Goal: Information Seeking & Learning: Learn about a topic

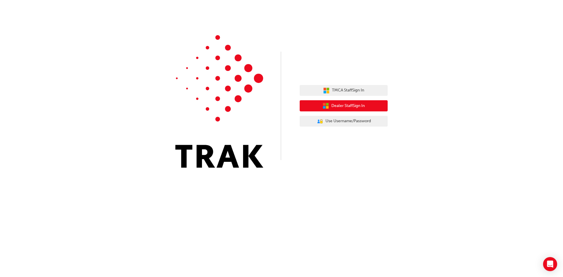
click at [358, 105] on span "Dealer Staff Sign In" at bounding box center [347, 106] width 33 height 7
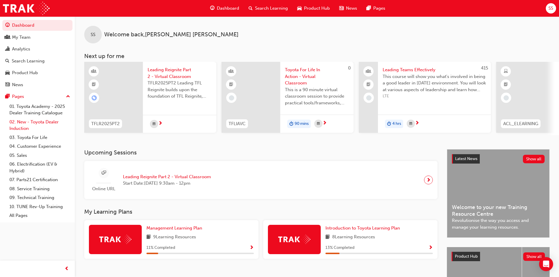
click at [37, 121] on link "02. New - Toyota Dealer Induction" at bounding box center [39, 126] width 65 height 16
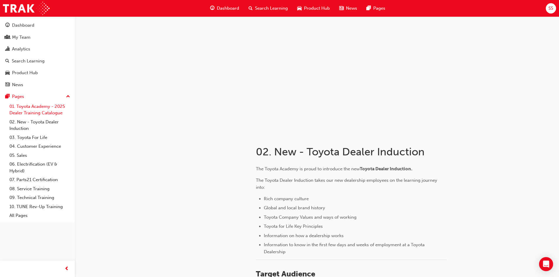
click at [32, 109] on link "01. Toyota Academy - 2025 Dealer Training Catalogue" at bounding box center [39, 110] width 65 height 16
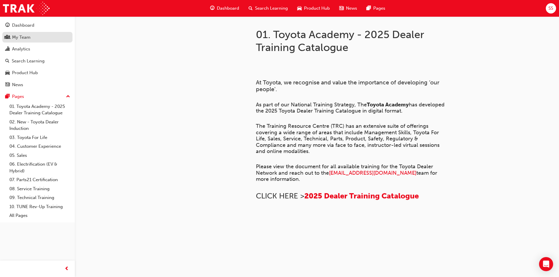
click at [24, 38] on div "My Team" at bounding box center [21, 37] width 18 height 7
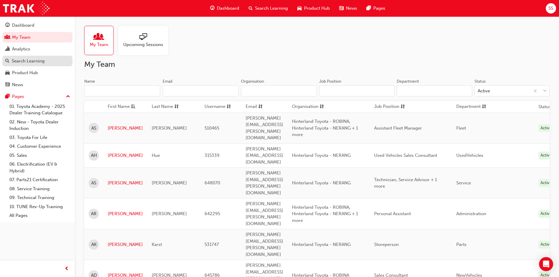
click at [38, 63] on div "Search Learning" at bounding box center [28, 61] width 33 height 7
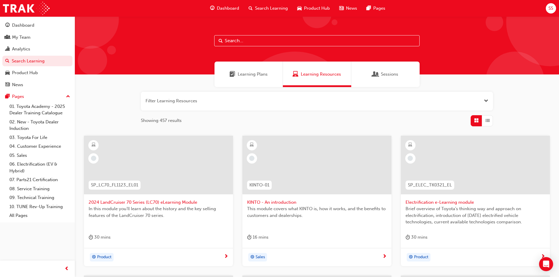
click at [255, 75] on span "Learning Plans" at bounding box center [253, 74] width 30 height 7
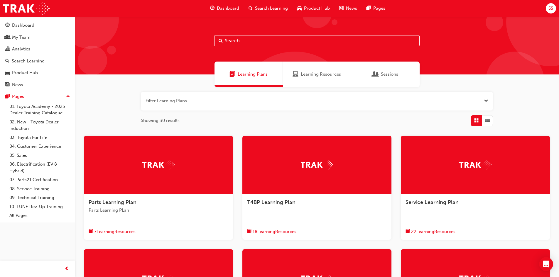
click at [326, 75] on span "Learning Resources" at bounding box center [321, 74] width 40 height 7
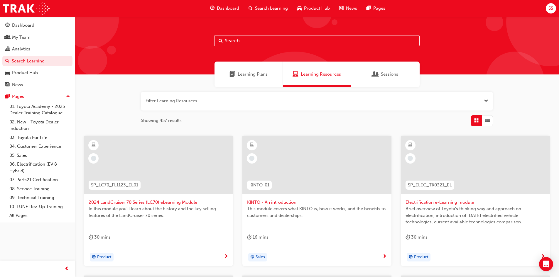
click at [217, 98] on button "button" at bounding box center [317, 101] width 352 height 19
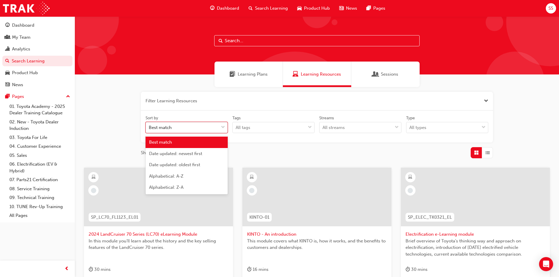
click at [223, 126] on span "down-icon" at bounding box center [223, 128] width 4 height 8
click at [149, 126] on input "Sort by option Best match focused, 1 of 5. 5 results available. Use Up and Down…" at bounding box center [149, 127] width 1 height 5
click at [217, 143] on div "Best match" at bounding box center [186, 142] width 82 height 11
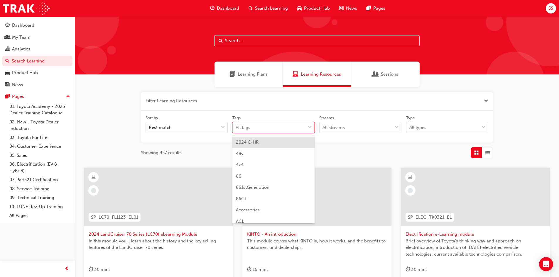
click at [252, 128] on div "All tags" at bounding box center [269, 128] width 73 height 10
click at [236, 128] on input "Tags option 2024 C-HR focused, 1 of 189. 189 results available. Use Up and Down…" at bounding box center [236, 127] width 1 height 5
click at [251, 137] on div "2024 C-HR" at bounding box center [273, 142] width 82 height 11
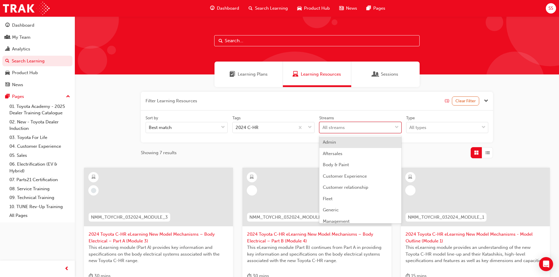
click at [348, 128] on div "All streams" at bounding box center [355, 128] width 73 height 10
click at [323, 128] on input "Streams option Admin focused, 1 of 23. 23 results available. Use Up and Down to…" at bounding box center [322, 127] width 1 height 5
click at [331, 145] on div "Admin" at bounding box center [360, 142] width 82 height 11
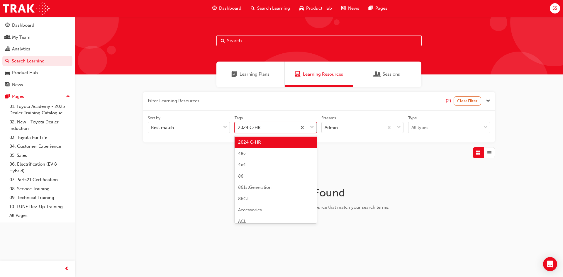
click at [312, 126] on span "down-icon" at bounding box center [312, 128] width 4 height 8
click at [238, 126] on input "Tags option 2024 C-HR focused, 1 of 189. 189 results available. Use Up and Down…" at bounding box center [238, 127] width 1 height 5
click at [226, 126] on span "down-icon" at bounding box center [225, 128] width 4 height 8
click at [152, 126] on input "Sort by Best match" at bounding box center [151, 127] width 1 height 5
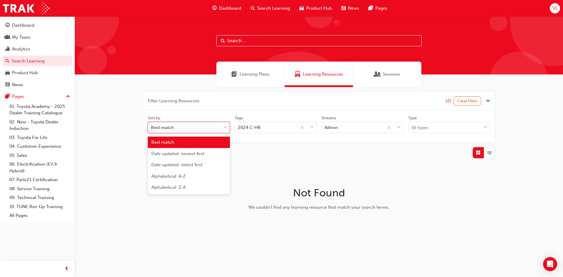
click at [192, 143] on div "Best match" at bounding box center [189, 142] width 82 height 11
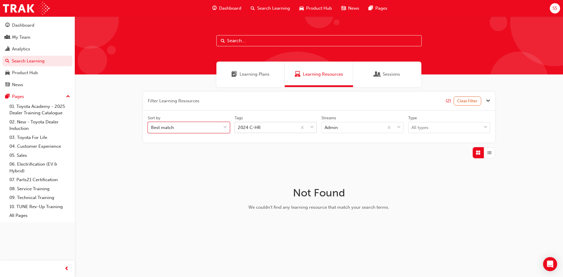
click at [313, 126] on span "down-icon" at bounding box center [312, 128] width 4 height 8
click at [238, 126] on input "Tags 2024 C-HR" at bounding box center [238, 127] width 1 height 5
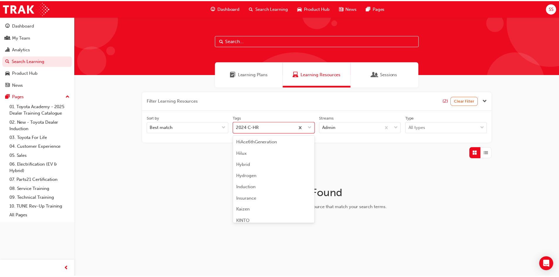
scroll to position [909, 0]
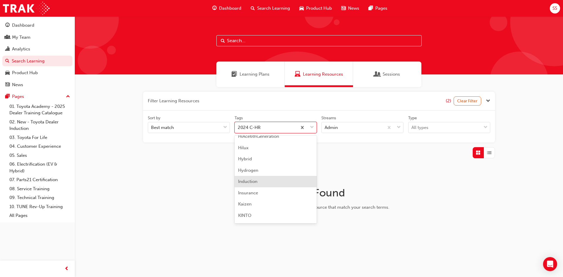
click at [284, 182] on div "Induction" at bounding box center [276, 181] width 82 height 11
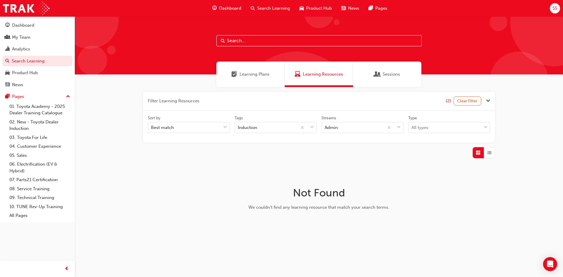
click at [487, 101] on span "Close the filter" at bounding box center [488, 101] width 4 height 7
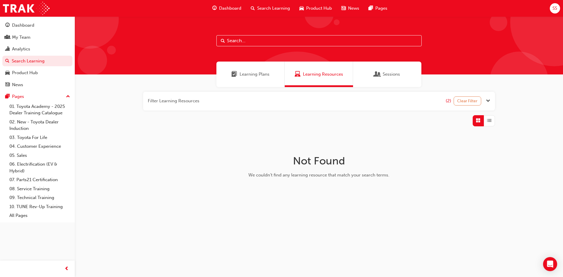
click at [469, 100] on button "Clear Filter" at bounding box center [468, 100] width 28 height 9
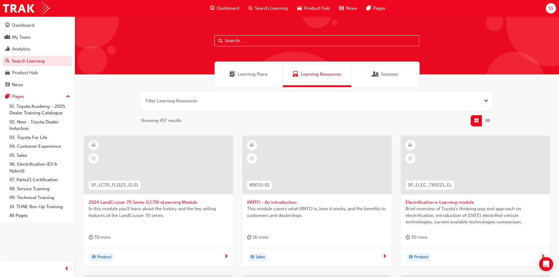
click at [260, 40] on input "text" at bounding box center [316, 40] width 205 height 11
type input "dealer induction"
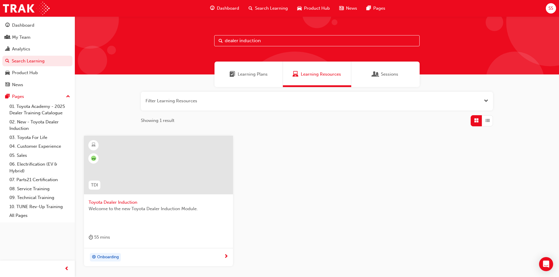
click at [224, 255] on span "next-icon" at bounding box center [226, 256] width 4 height 5
